Goal: Task Accomplishment & Management: Manage account settings

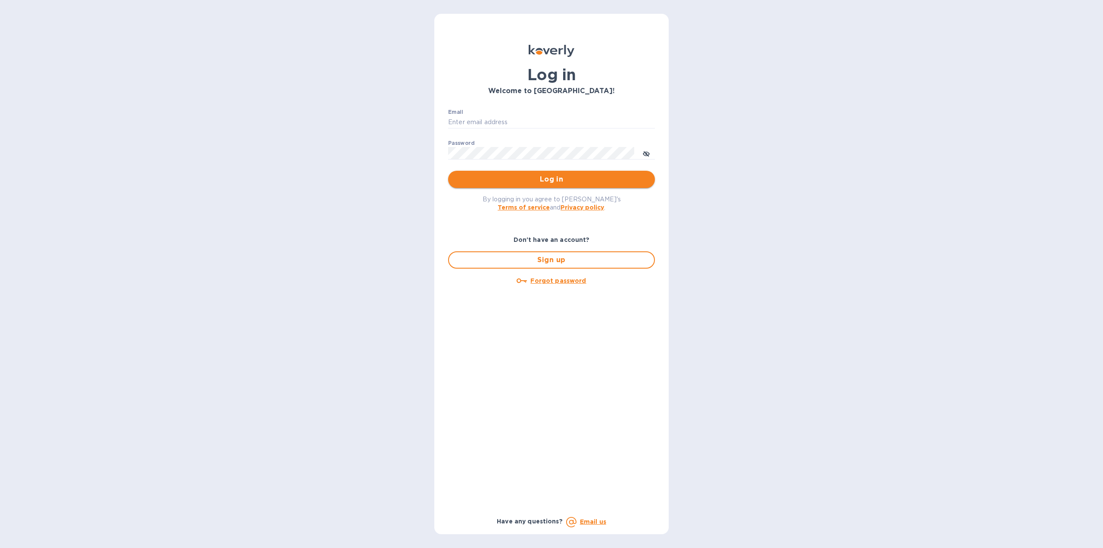
type input "[EMAIL_ADDRESS][DOMAIN_NAME]"
click at [508, 178] on span "Log in" at bounding box center [551, 179] width 193 height 10
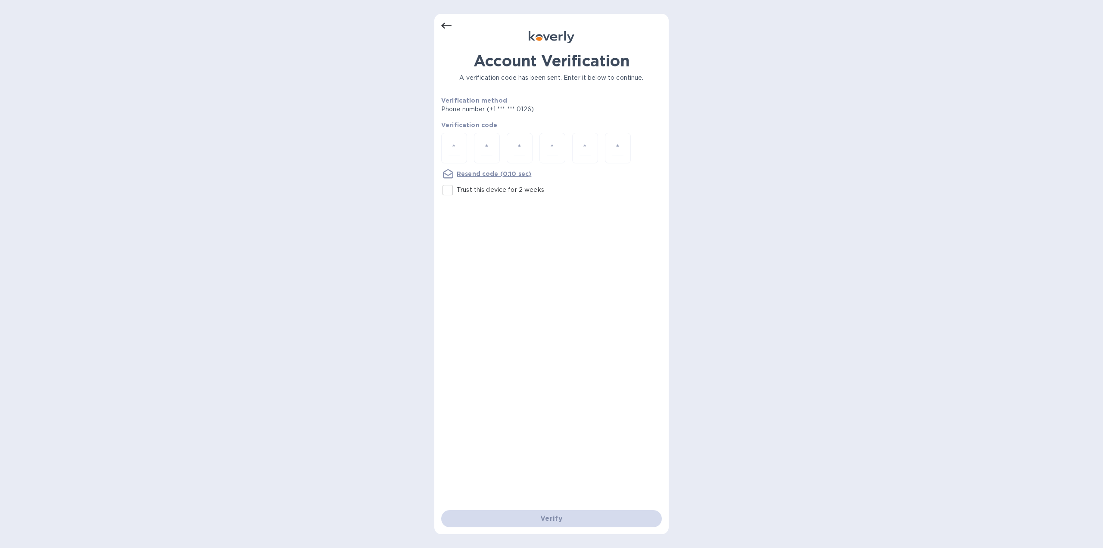
click at [448, 188] on input "Trust this device for 2 weeks" at bounding box center [448, 190] width 18 height 18
checkbox input "true"
click at [459, 147] on input "number" at bounding box center [454, 148] width 11 height 16
type input "7"
type input "2"
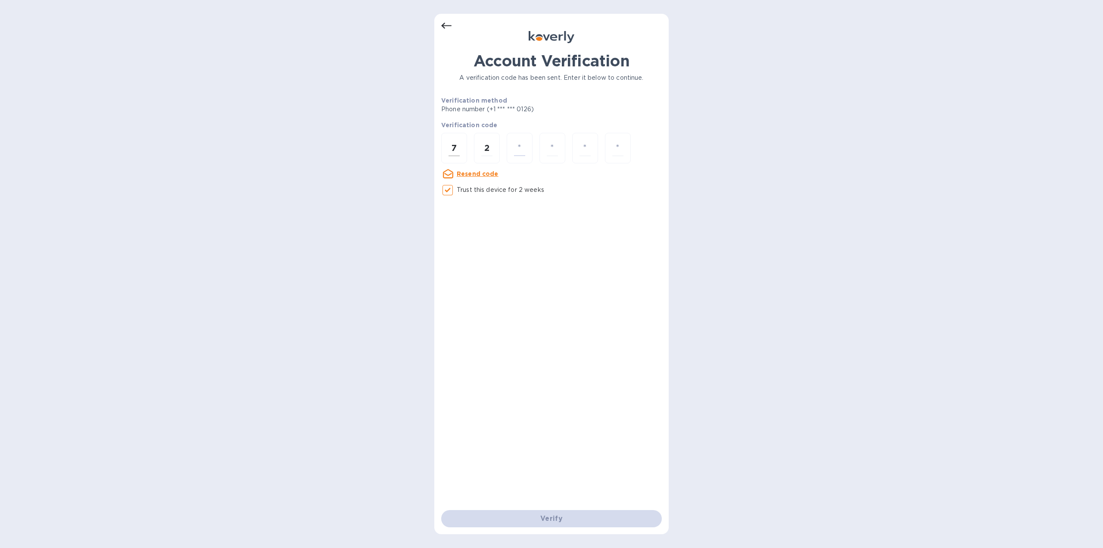
type input "8"
type input "3"
type input "4"
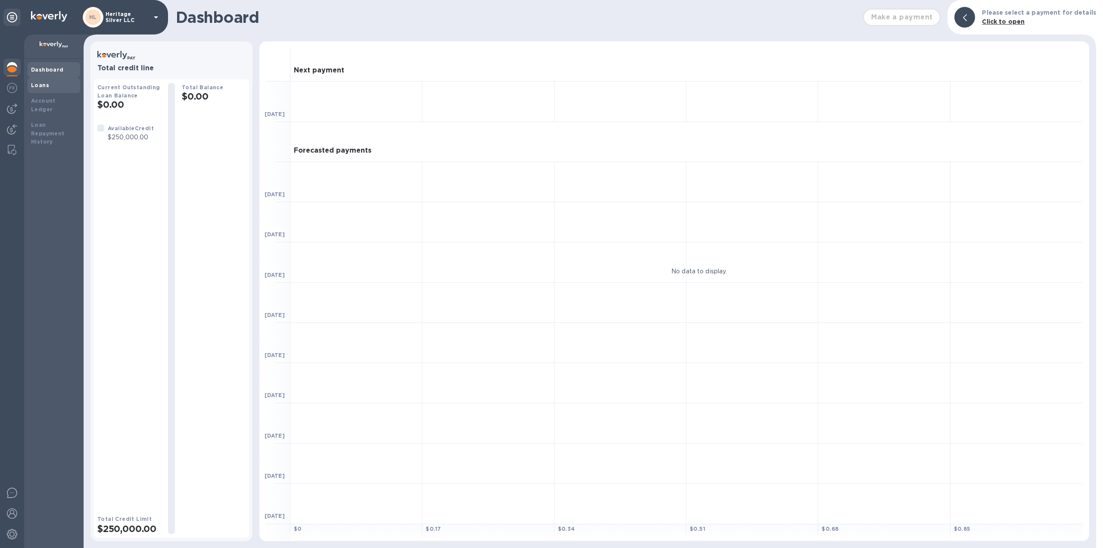
click at [57, 84] on div "Loans" at bounding box center [54, 85] width 46 height 9
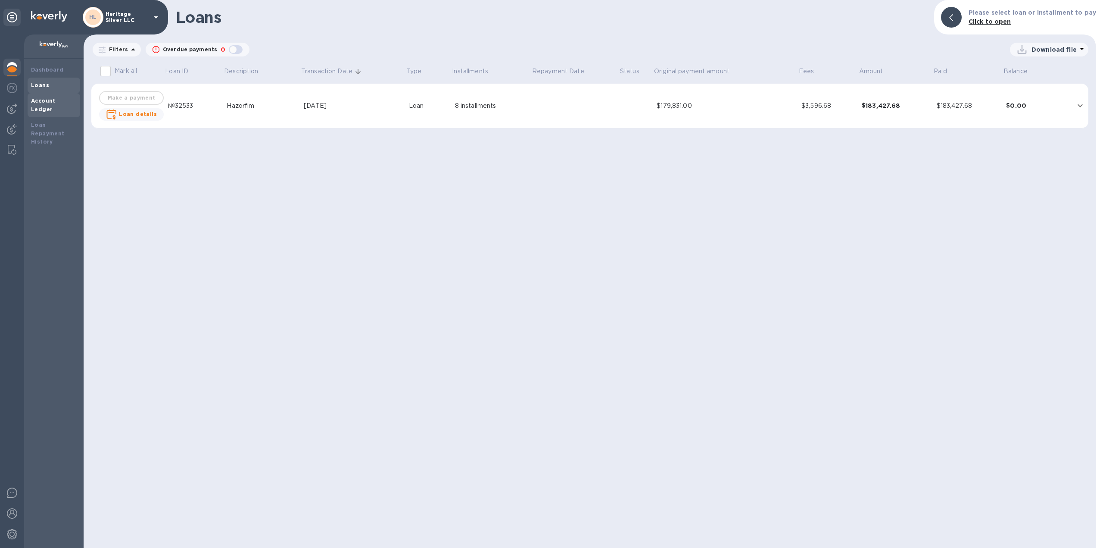
click at [55, 97] on div "Account Ledger" at bounding box center [54, 105] width 46 height 17
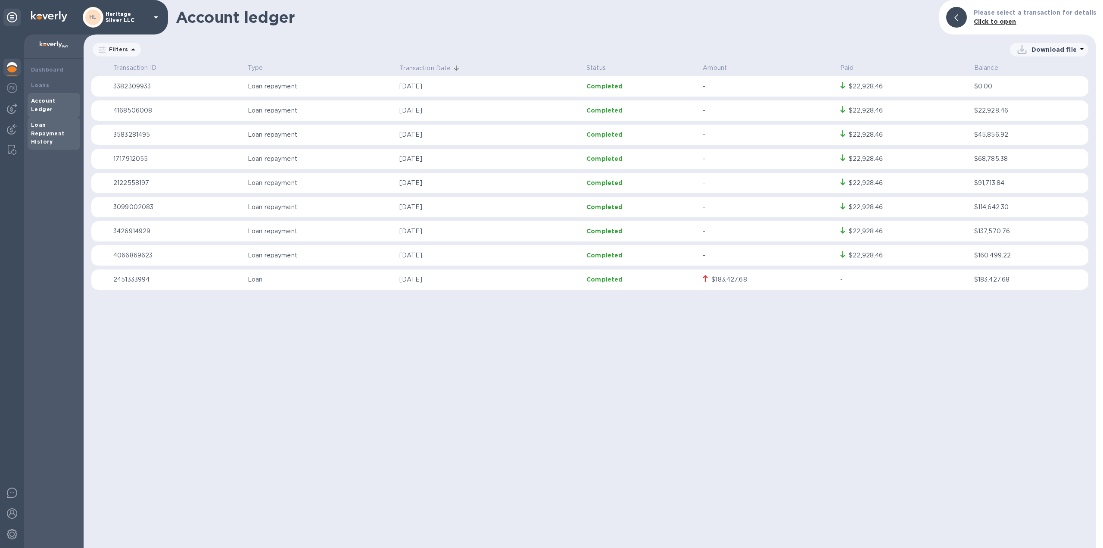
click at [41, 128] on div "Loan Repayment History" at bounding box center [54, 134] width 46 height 26
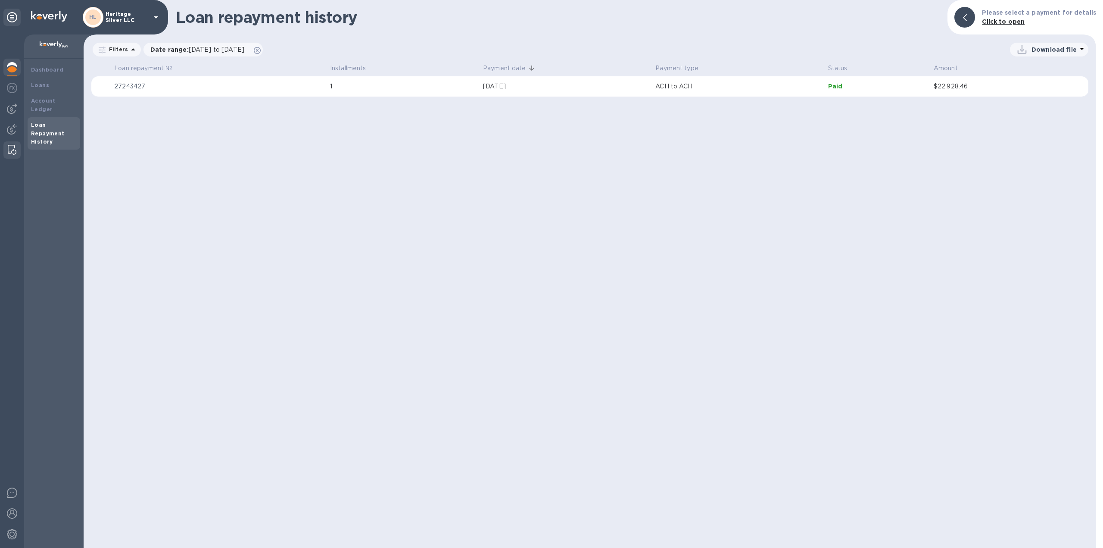
click at [9, 144] on div at bounding box center [12, 149] width 16 height 17
